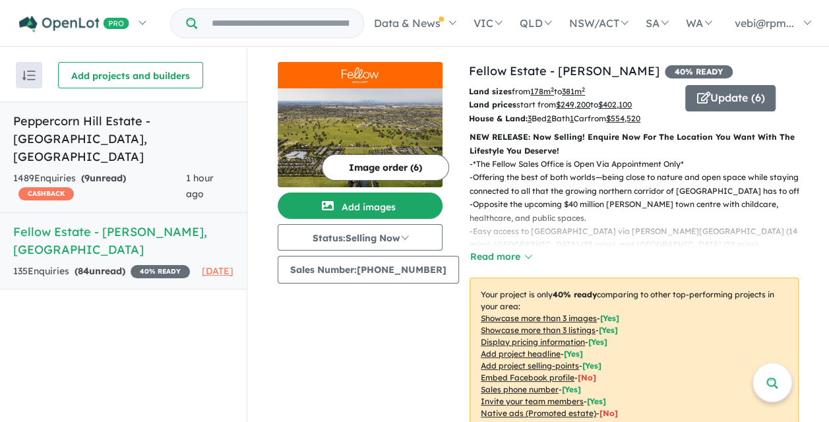
click at [109, 128] on h5 "Peppercorn Hill Estate - [GEOGRAPHIC_DATA] , [GEOGRAPHIC_DATA]" at bounding box center [123, 138] width 220 height 53
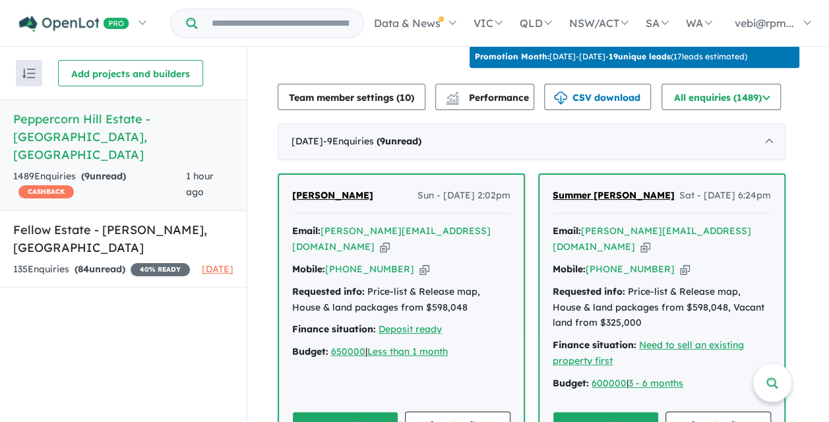
scroll to position [533, 0]
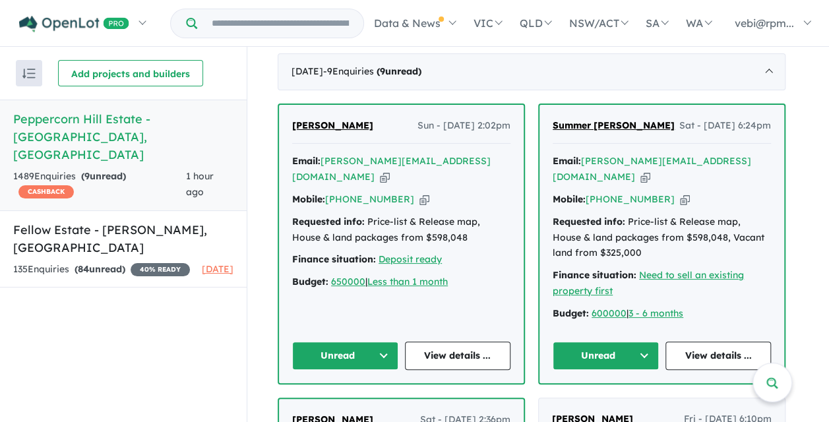
click at [379, 350] on button "Unread" at bounding box center [345, 356] width 106 height 28
click at [353, 413] on button "Assigned" at bounding box center [350, 417] width 115 height 30
click at [632, 343] on button "Unread" at bounding box center [606, 356] width 106 height 28
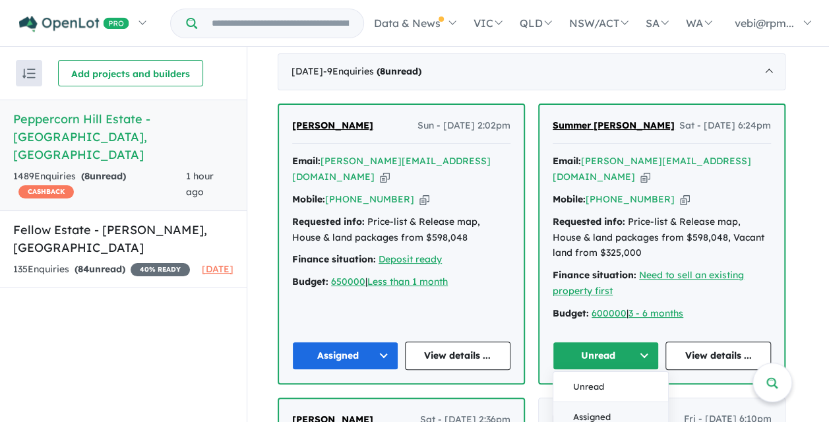
click at [615, 408] on button "Assigned" at bounding box center [610, 417] width 115 height 30
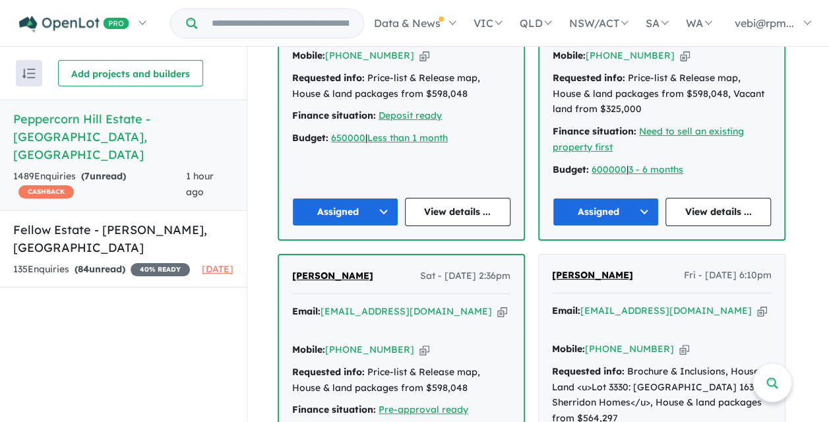
scroll to position [731, 0]
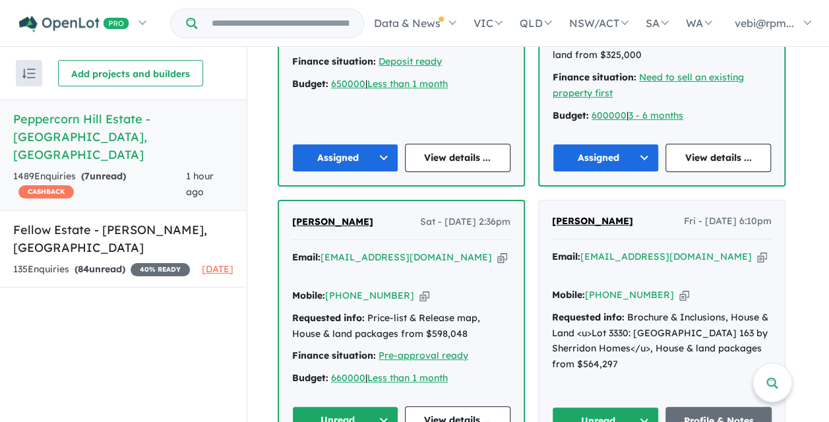
click at [351, 406] on button "Unread" at bounding box center [345, 420] width 106 height 28
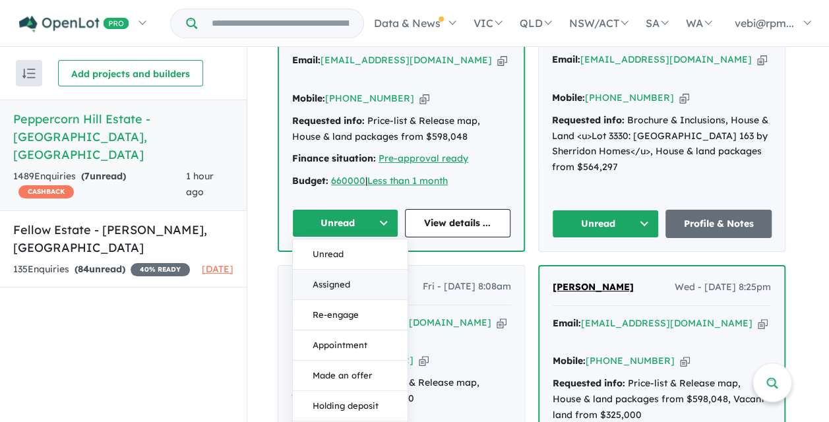
scroll to position [929, 0]
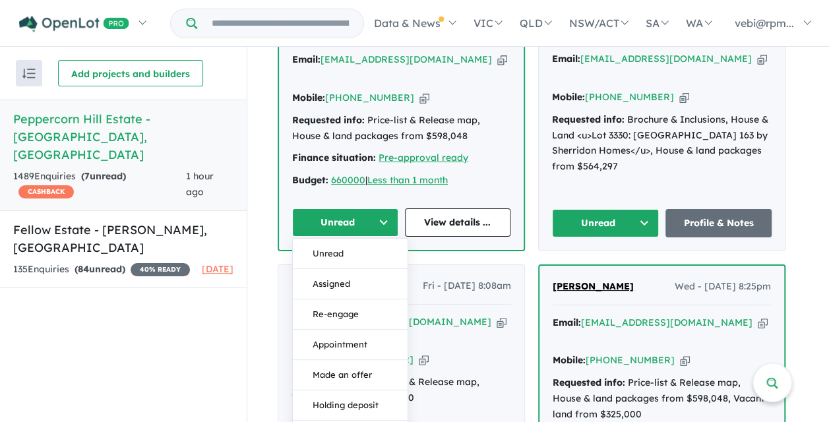
click at [389, 208] on button "Unread" at bounding box center [345, 222] width 106 height 28
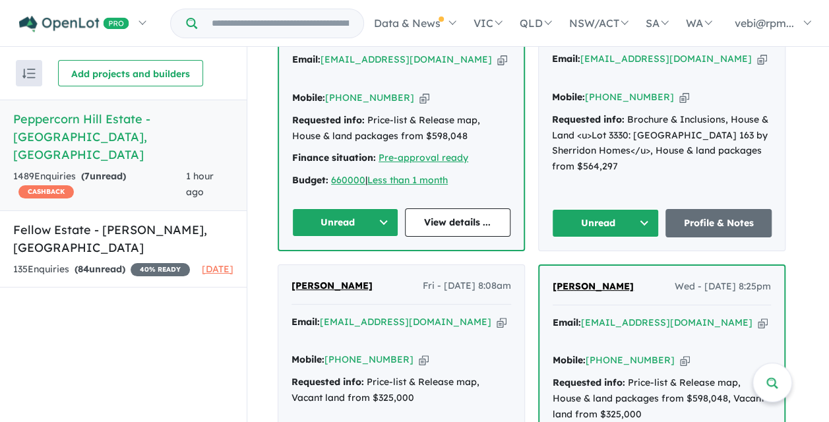
click at [381, 208] on button "Unread" at bounding box center [345, 222] width 106 height 28
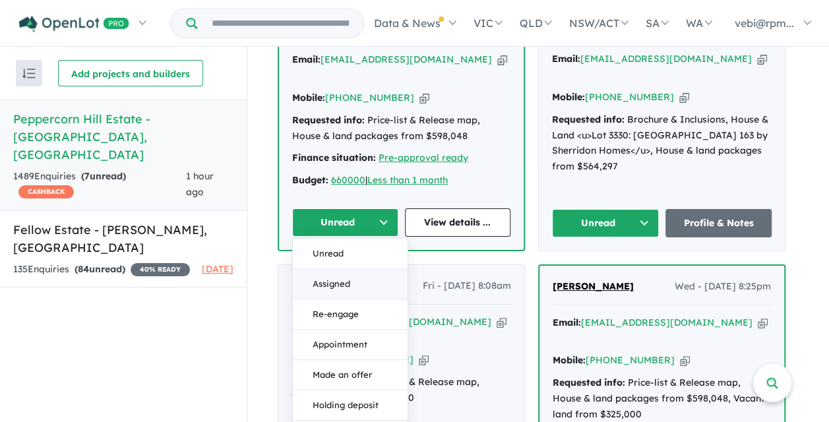
click at [358, 269] on button "Assigned" at bounding box center [350, 284] width 115 height 30
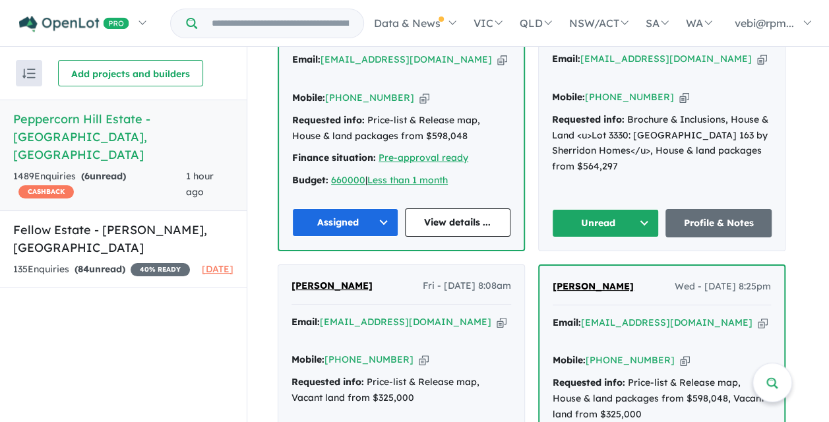
click at [590, 209] on button "Unread" at bounding box center [605, 223] width 107 height 28
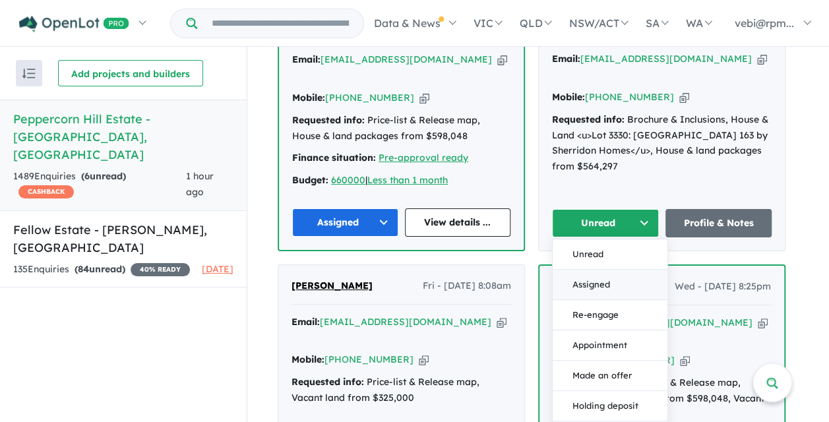
click at [595, 270] on button "Assigned" at bounding box center [610, 285] width 115 height 30
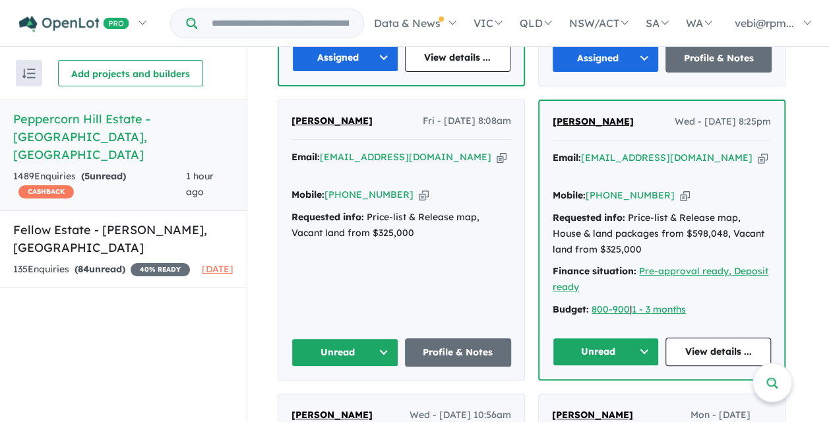
scroll to position [1126, 0]
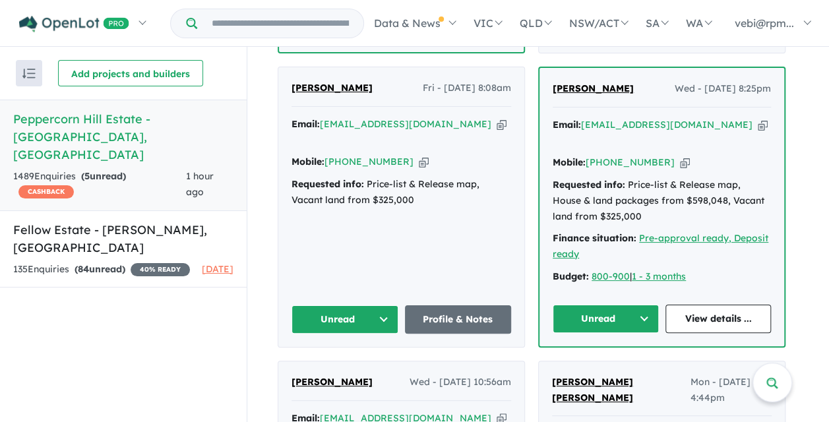
click at [350, 305] on button "Unread" at bounding box center [344, 319] width 107 height 28
click at [347, 366] on button "Assigned" at bounding box center [349, 381] width 115 height 30
click at [615, 305] on button "Unread" at bounding box center [606, 319] width 106 height 28
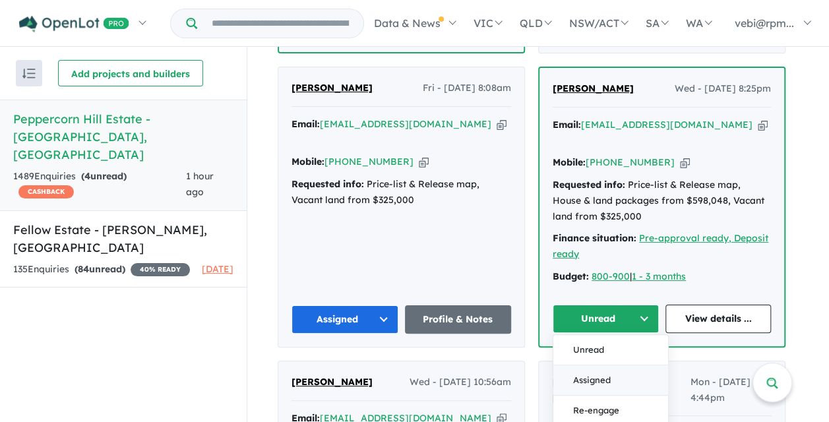
click at [605, 365] on button "Assigned" at bounding box center [610, 380] width 115 height 30
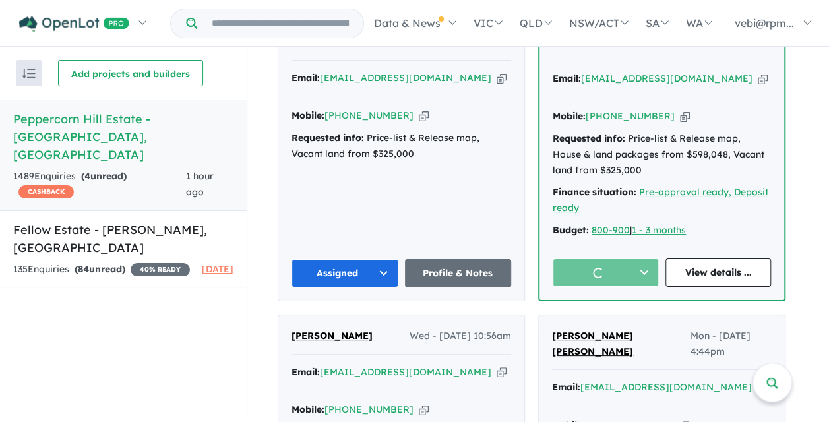
scroll to position [1324, 0]
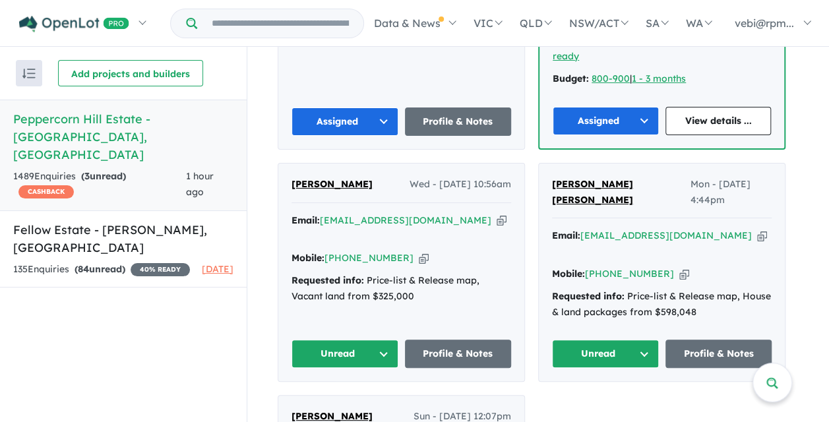
click at [358, 340] on button "Unread" at bounding box center [344, 354] width 107 height 28
click at [349, 400] on button "Assigned" at bounding box center [349, 415] width 115 height 30
click at [590, 340] on button "Unread" at bounding box center [605, 354] width 107 height 28
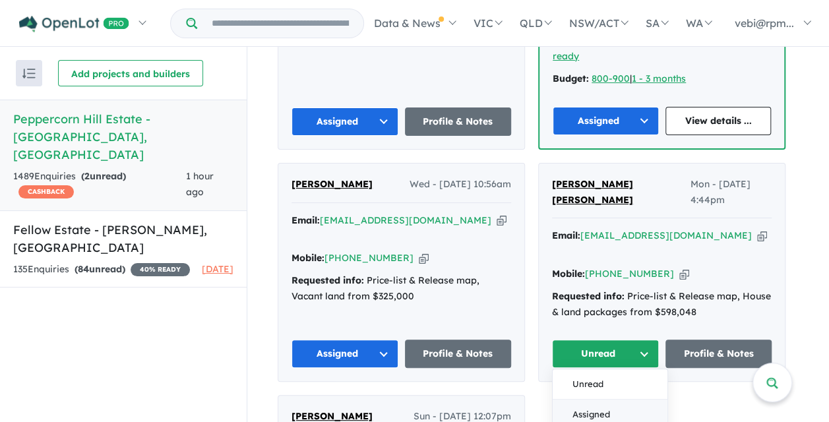
click at [579, 400] on button "Assigned" at bounding box center [610, 415] width 115 height 30
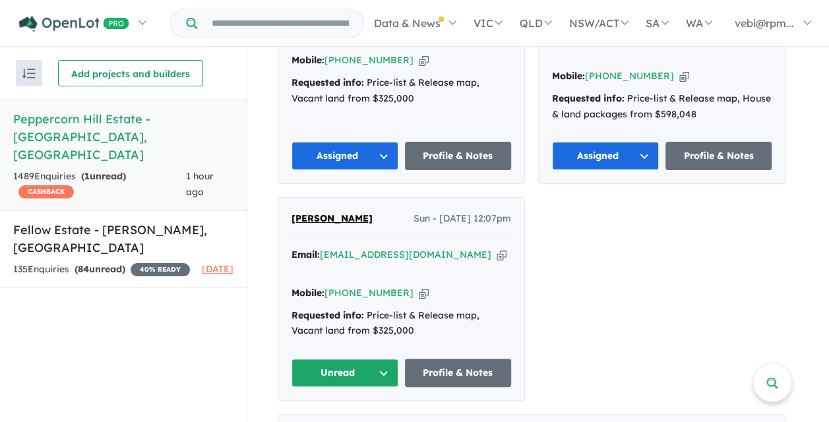
scroll to position [1588, 0]
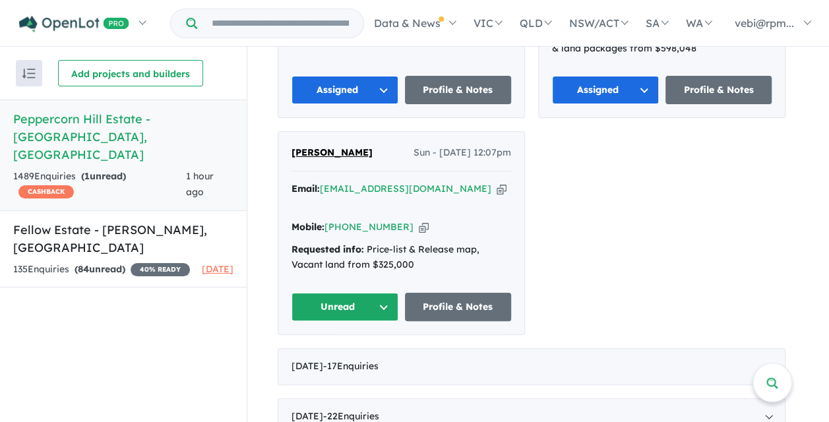
click at [353, 293] on button "Unread" at bounding box center [344, 307] width 107 height 28
click at [347, 353] on button "Assigned" at bounding box center [349, 368] width 115 height 30
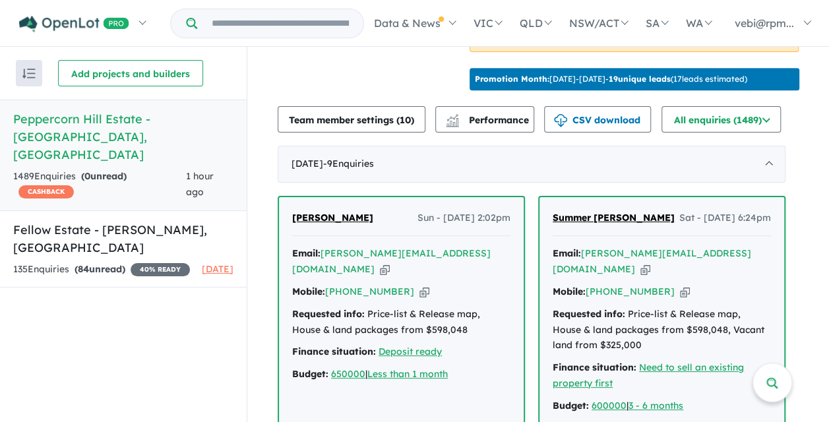
scroll to position [401, 0]
